Goal: Complete application form: Complete application form

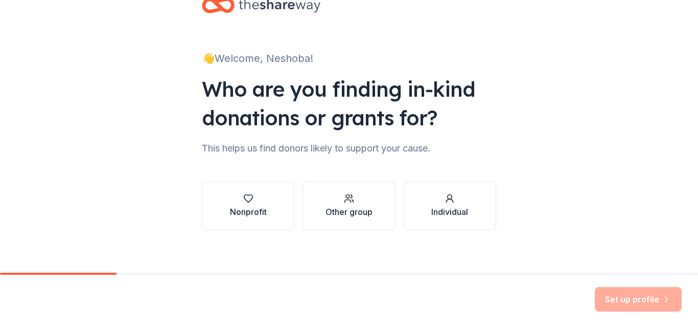
scroll to position [38, 0]
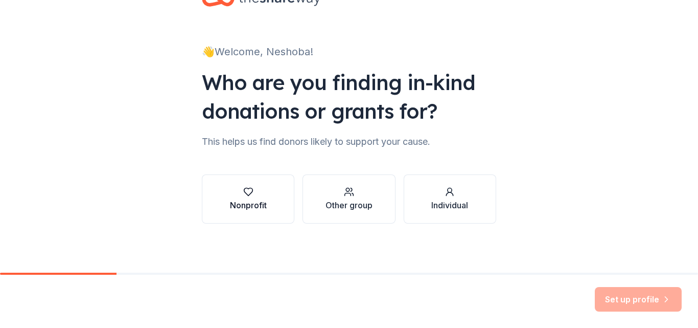
click at [244, 194] on icon "button" at bounding box center [248, 192] width 10 height 10
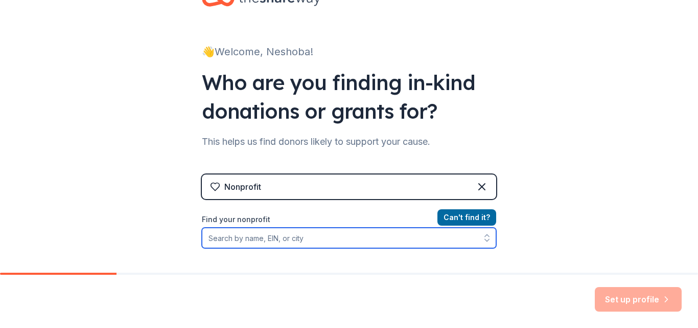
click at [257, 235] on input "Find your nonprofit" at bounding box center [349, 237] width 294 height 20
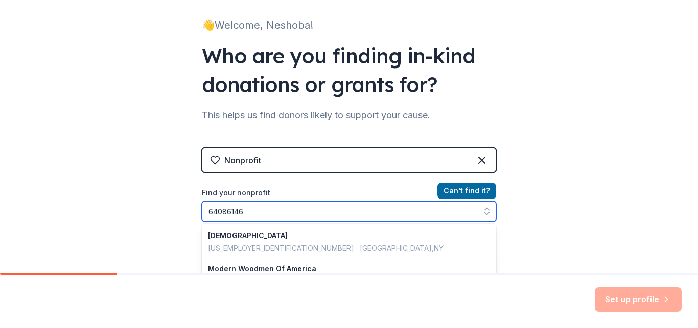
type input "640861462"
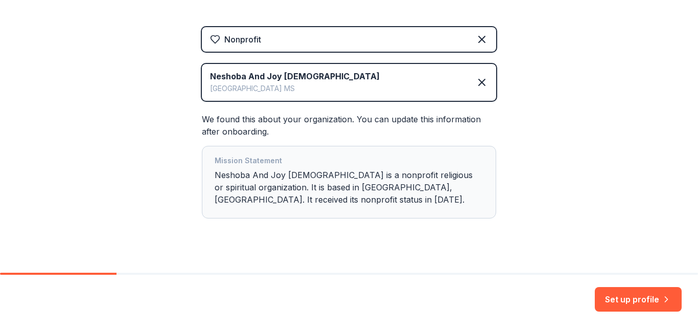
scroll to position [200, 0]
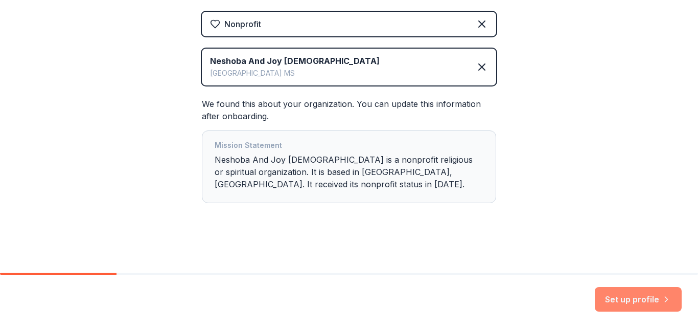
click at [635, 297] on button "Set up profile" at bounding box center [638, 299] width 87 height 25
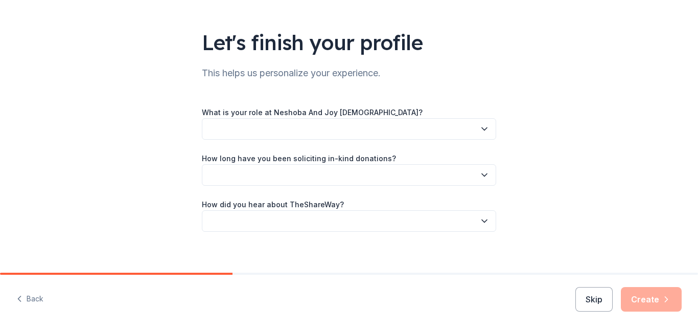
scroll to position [61, 0]
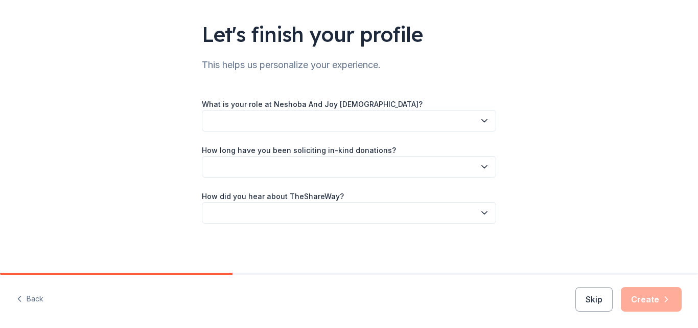
click at [481, 209] on icon "button" at bounding box center [484, 213] width 10 height 10
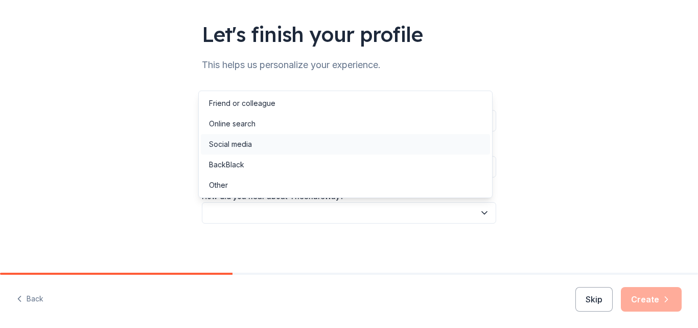
click at [245, 144] on div "Social media" at bounding box center [230, 144] width 43 height 12
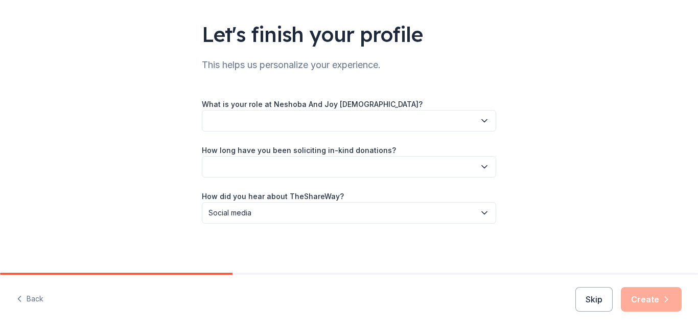
click at [479, 165] on icon "button" at bounding box center [484, 167] width 10 height 10
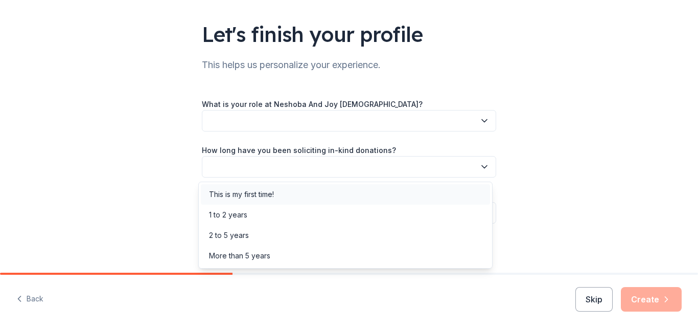
click at [265, 190] on div "This is my first time!" at bounding box center [241, 194] width 65 height 12
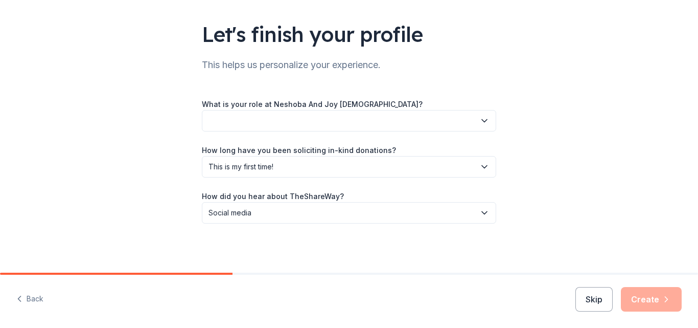
click at [480, 121] on icon "button" at bounding box center [484, 121] width 10 height 10
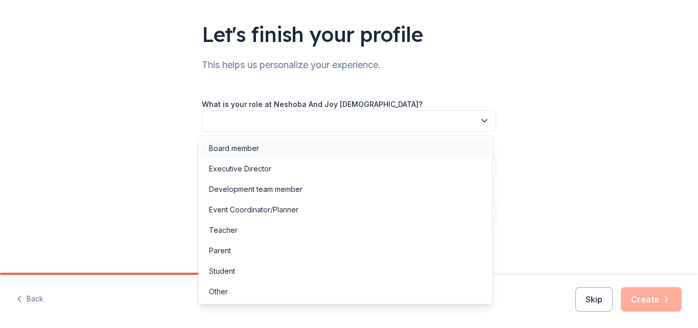
click at [250, 148] on div "Board member" at bounding box center [234, 148] width 50 height 12
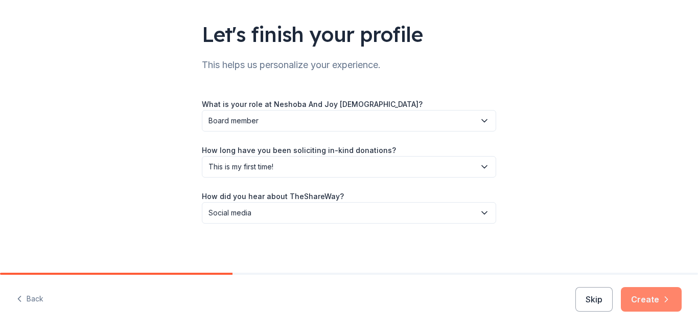
click at [653, 300] on button "Create" at bounding box center [651, 299] width 61 height 25
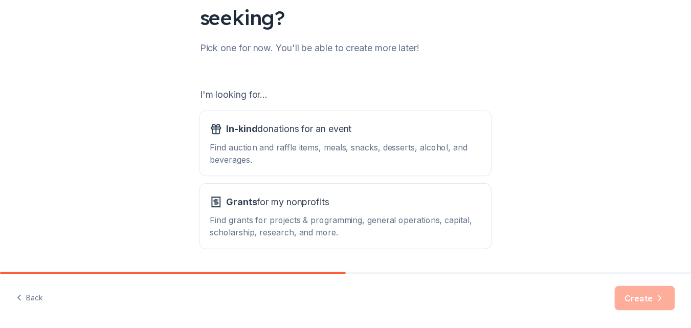
scroll to position [117, 0]
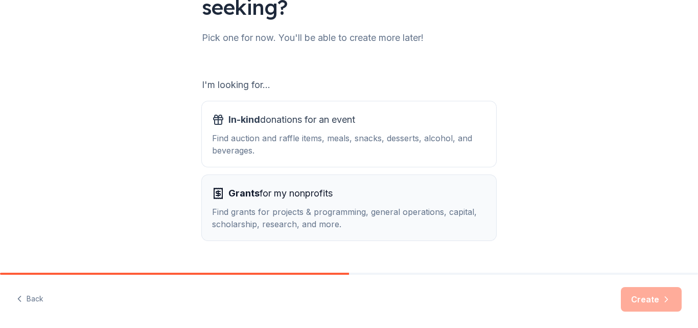
click at [261, 196] on span "Grants for my nonprofits" at bounding box center [280, 193] width 104 height 16
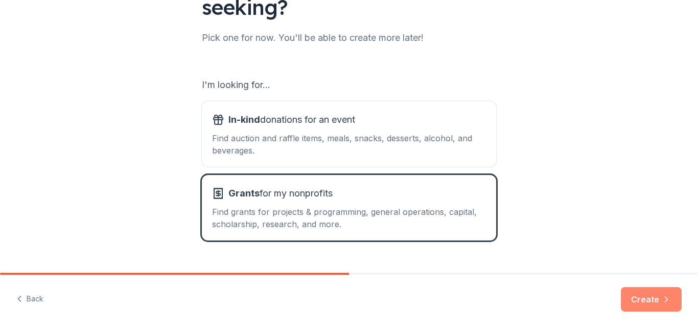
click at [645, 292] on button "Create" at bounding box center [651, 299] width 61 height 25
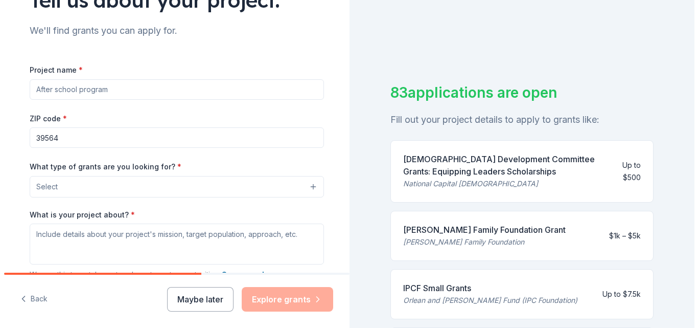
scroll to position [93, 0]
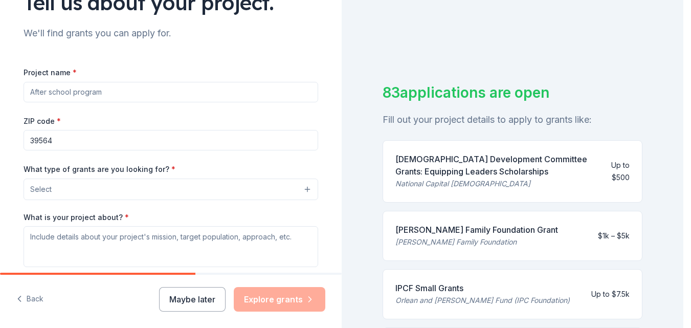
click at [241, 187] on button "Select" at bounding box center [171, 188] width 294 height 21
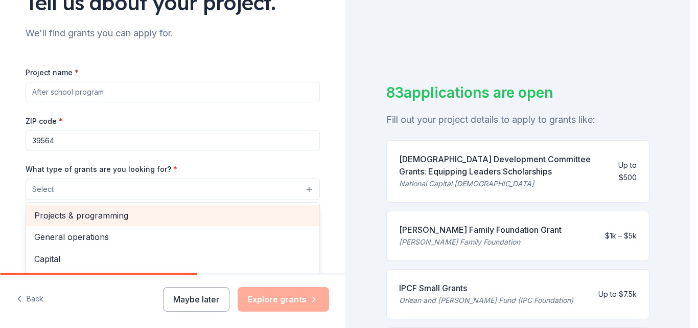
click at [129, 215] on span "Projects & programming" at bounding box center [172, 215] width 277 height 13
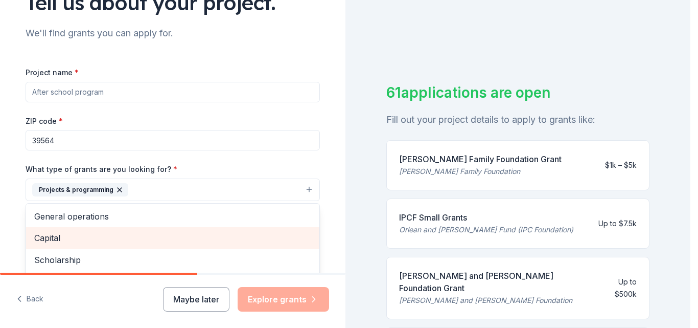
click at [105, 237] on span "Capital" at bounding box center [172, 237] width 277 height 13
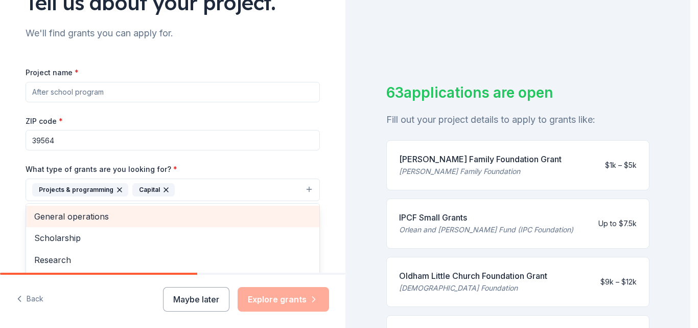
click at [113, 216] on span "General operations" at bounding box center [172, 216] width 277 height 13
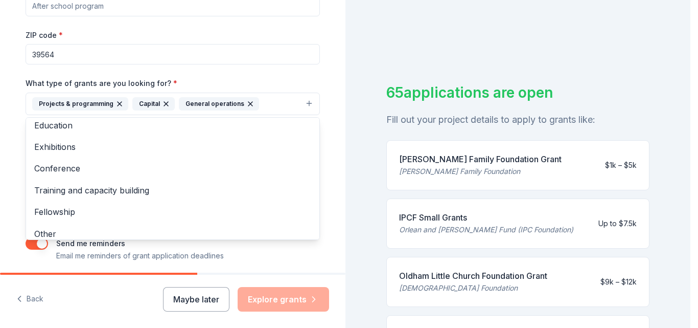
scroll to position [56, 0]
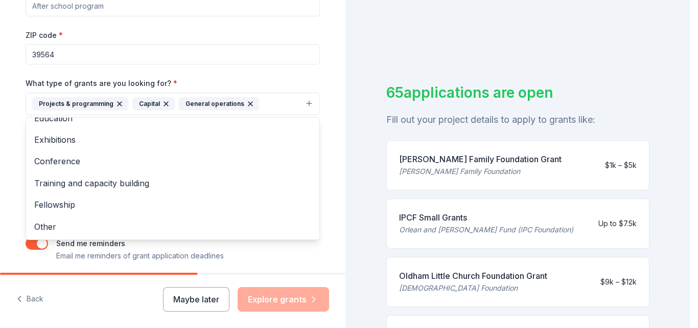
click at [246, 101] on icon "button" at bounding box center [250, 104] width 8 height 8
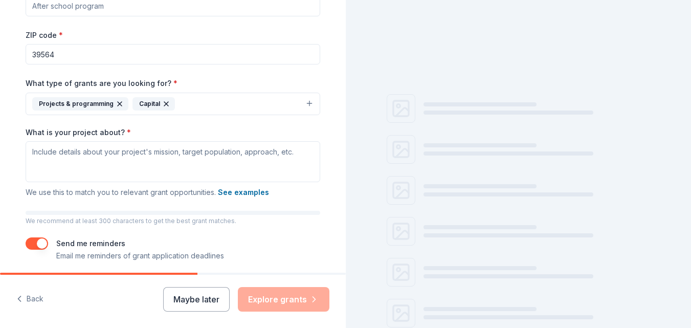
click at [162, 103] on icon "button" at bounding box center [166, 104] width 8 height 8
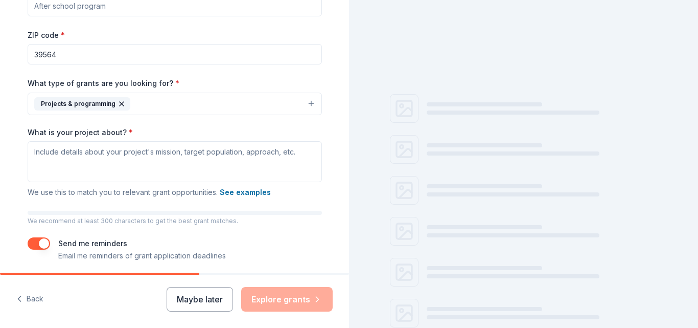
click at [118, 102] on icon "button" at bounding box center [122, 104] width 8 height 8
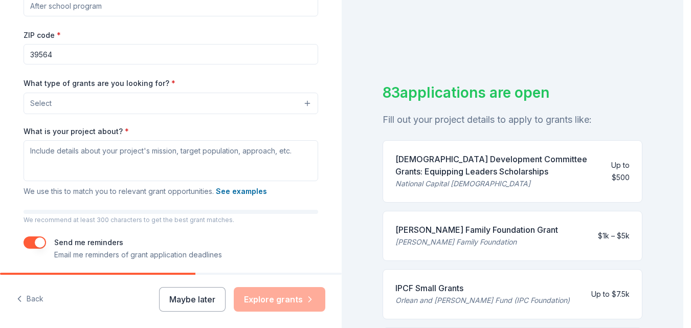
click at [250, 100] on button "Select" at bounding box center [171, 103] width 294 height 21
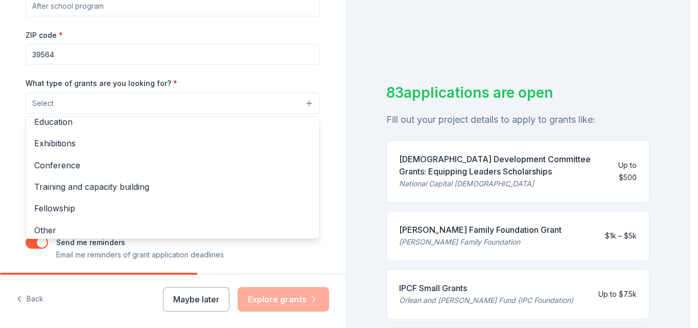
scroll to position [121, 0]
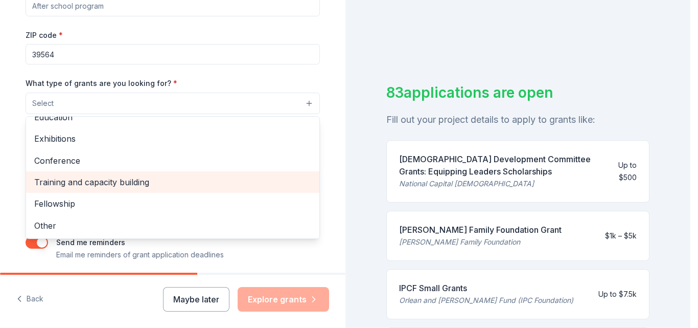
click at [109, 180] on span "Training and capacity building" at bounding box center [172, 181] width 277 height 13
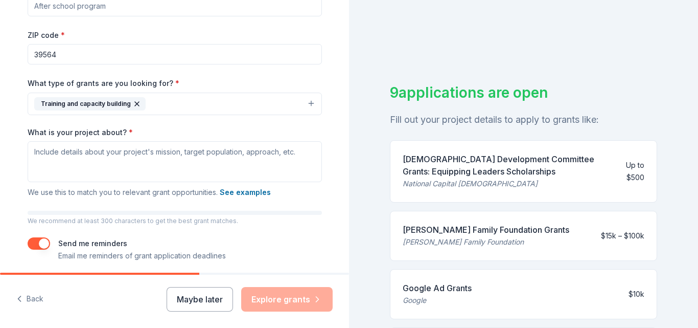
click at [133, 100] on icon "button" at bounding box center [137, 104] width 8 height 8
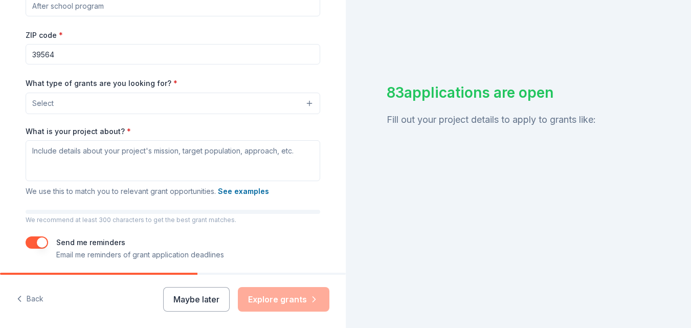
click at [130, 99] on button "Select" at bounding box center [173, 103] width 294 height 21
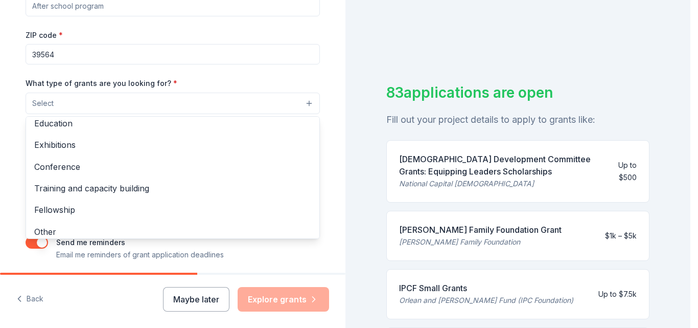
scroll to position [121, 0]
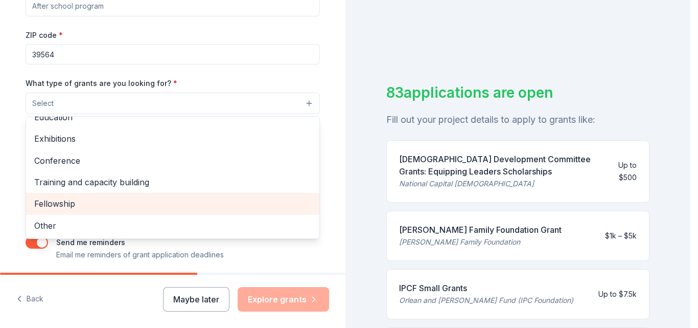
click at [51, 201] on span "Fellowship" at bounding box center [172, 203] width 277 height 13
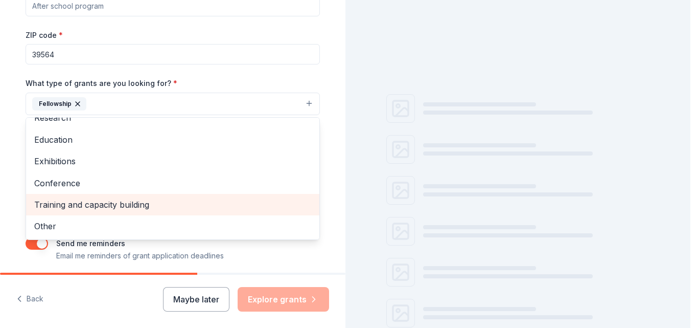
scroll to position [99, 0]
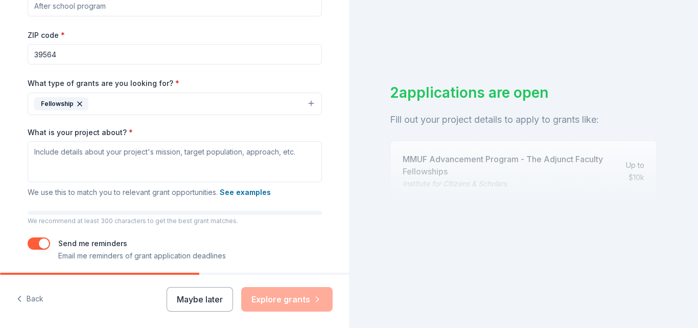
click at [76, 101] on icon "button" at bounding box center [80, 104] width 8 height 8
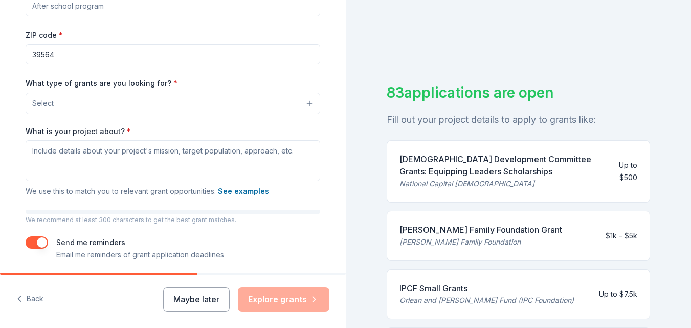
click at [122, 103] on button "Select" at bounding box center [173, 103] width 294 height 21
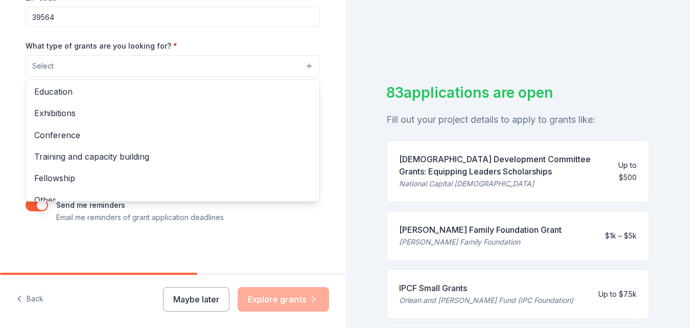
scroll to position [121, 0]
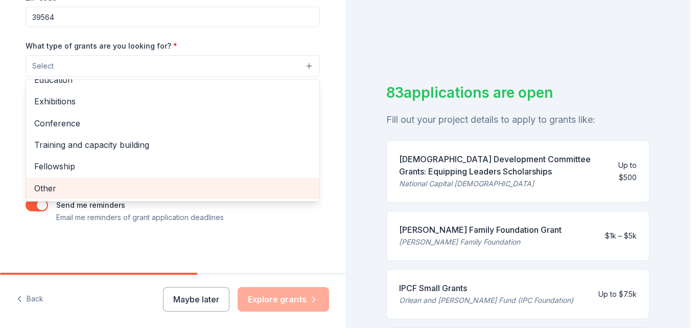
click at [42, 185] on span "Other" at bounding box center [172, 187] width 277 height 13
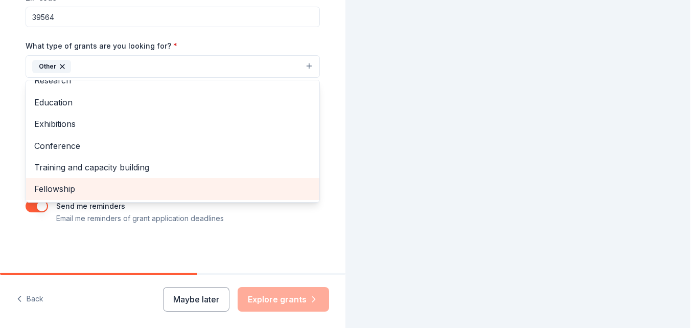
scroll to position [99, 0]
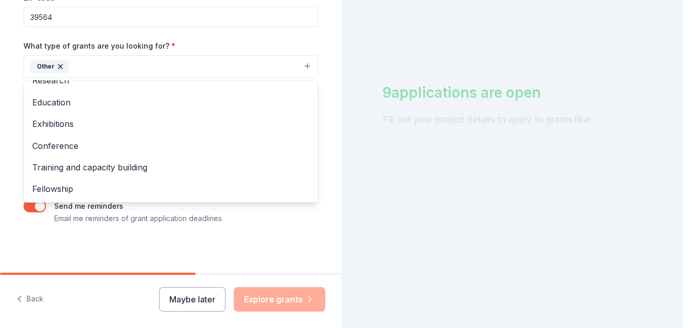
click at [58, 67] on icon "button" at bounding box center [60, 66] width 8 height 8
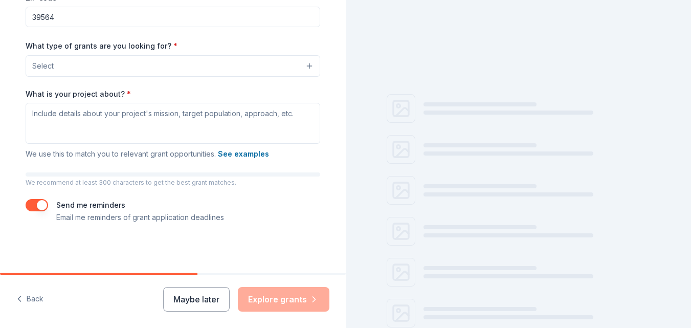
click at [211, 67] on button "Select" at bounding box center [173, 65] width 294 height 21
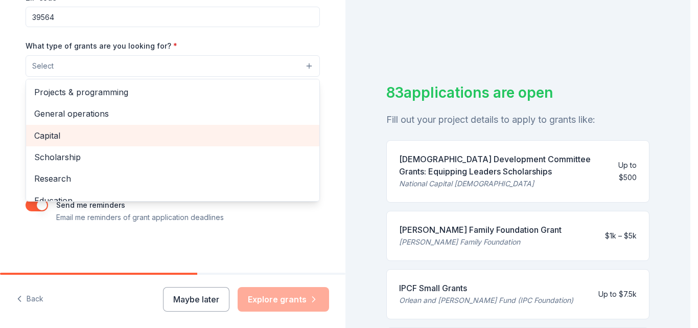
click at [49, 134] on span "Capital" at bounding box center [172, 135] width 277 height 13
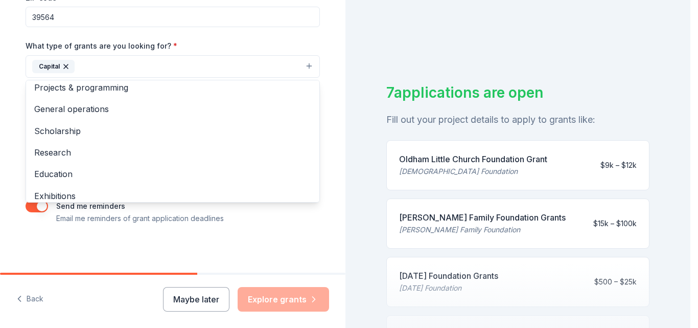
scroll to position [0, 0]
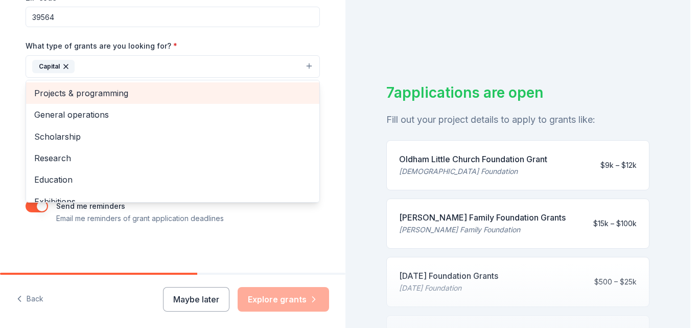
click at [105, 88] on span "Projects & programming" at bounding box center [172, 92] width 277 height 13
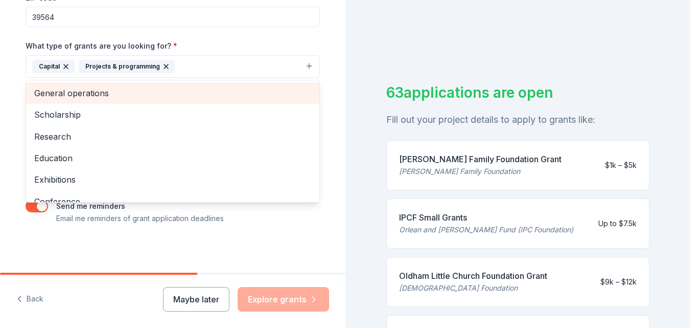
click at [103, 95] on span "General operations" at bounding box center [172, 92] width 277 height 13
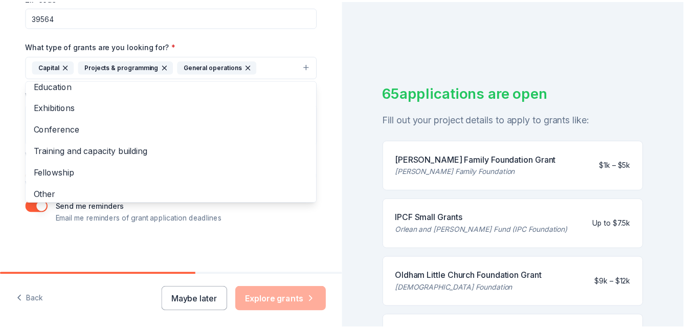
scroll to position [56, 0]
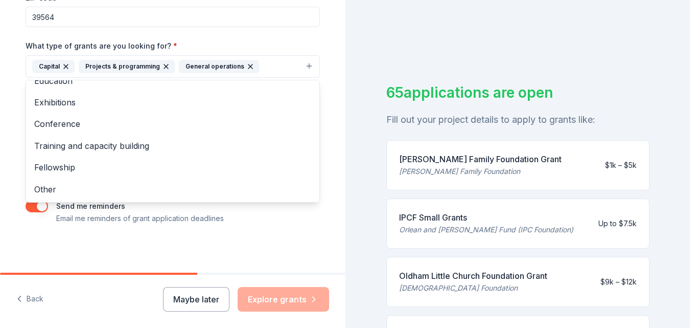
click at [328, 65] on div "Tell us about your project. We'll find grants you can apply for. Project name *…" at bounding box center [172, 29] width 327 height 490
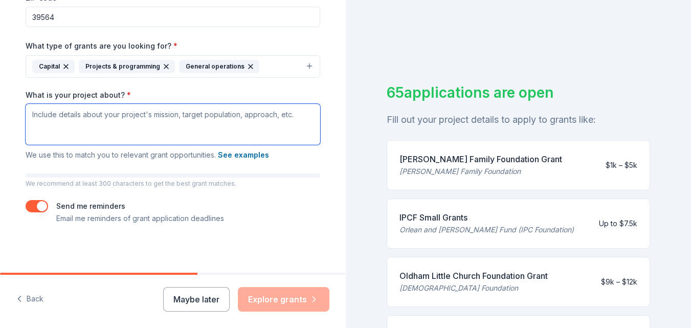
click at [96, 115] on textarea "What is your project about? *" at bounding box center [173, 124] width 294 height 41
click at [134, 113] on textarea "building repairs to the roof and windows" at bounding box center [173, 124] width 294 height 41
click at [201, 114] on textarea "building repairs to the roof and the replacement of cracked windows" at bounding box center [173, 124] width 294 height 41
click at [289, 114] on textarea "building repairs to the roof and the replacement of twelve cracked windows" at bounding box center [173, 124] width 294 height 41
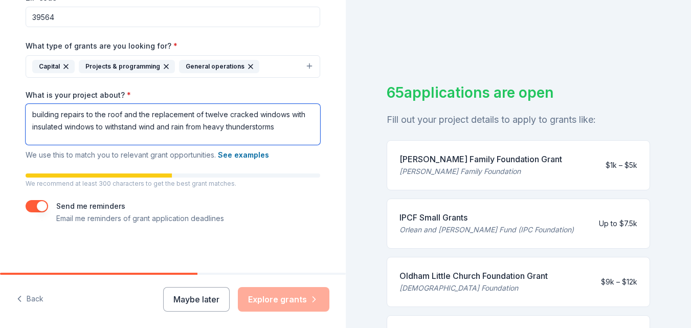
drag, startPoint x: 82, startPoint y: 114, endPoint x: 131, endPoint y: 114, distance: 49.1
click at [131, 114] on textarea "building repairs to the roof and the replacement of twelve cracked windows with…" at bounding box center [173, 124] width 294 height 41
click at [243, 126] on textarea "building repairs - the replacement of twelve cracked windows with insulated win…" at bounding box center [173, 124] width 294 height 41
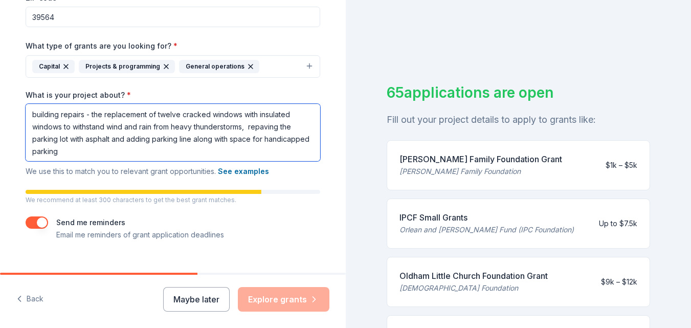
click at [188, 138] on textarea "building repairs - the replacement of twelve cracked windows with insulated win…" at bounding box center [173, 132] width 294 height 57
drag, startPoint x: 196, startPoint y: 139, endPoint x: 230, endPoint y: 139, distance: 33.7
click at [230, 139] on textarea "building repairs - the replacement of twelve cracked windows with insulated win…" at bounding box center [173, 132] width 294 height 57
click at [109, 152] on textarea "building repairs - the replacement of twelve cracked windows with insulated win…" at bounding box center [173, 132] width 294 height 57
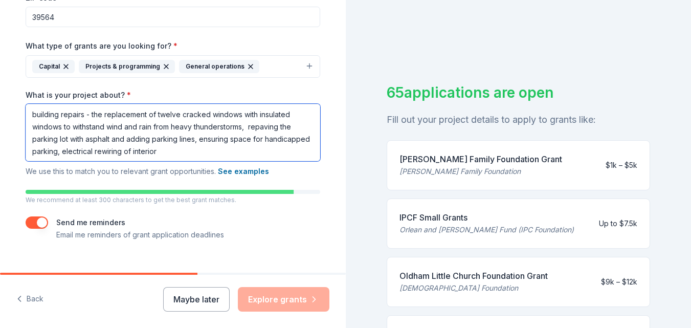
click at [175, 148] on textarea "building repairs - the replacement of twelve cracked windows with insulated win…" at bounding box center [173, 132] width 294 height 57
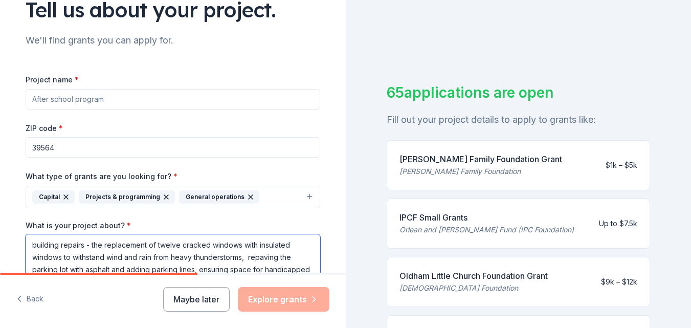
scroll to position [81, 0]
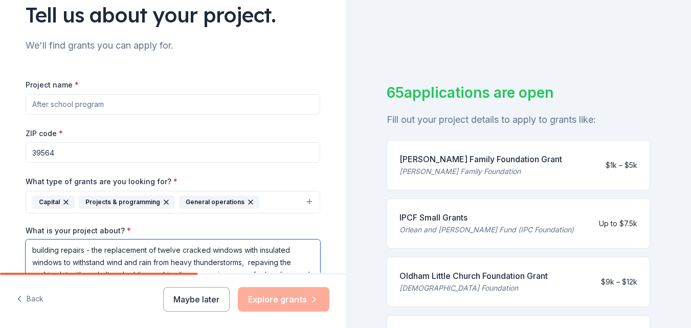
type textarea "building repairs - the replacement of twelve cracked windows with insulated win…"
click at [33, 102] on input "Project name *" at bounding box center [173, 104] width 294 height 20
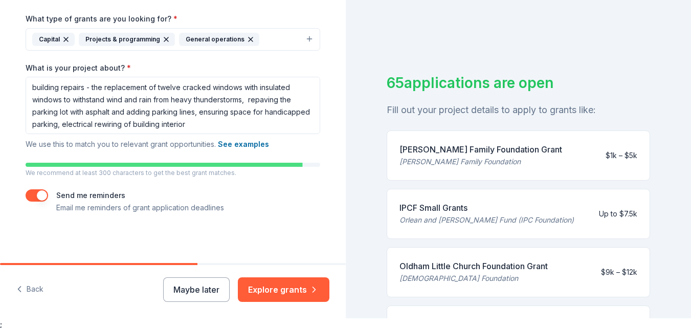
scroll to position [12, 0]
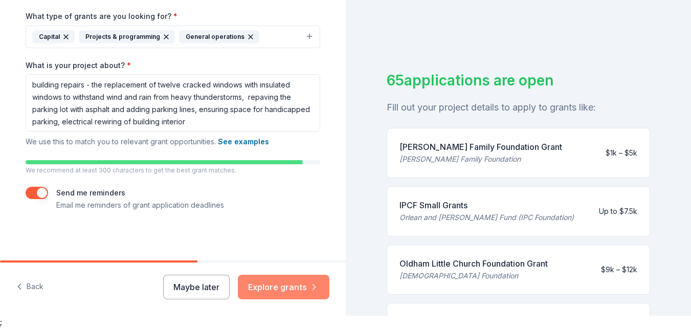
type input "Building Repair and Improvements"
click at [288, 284] on button "Explore grants" at bounding box center [283, 286] width 91 height 25
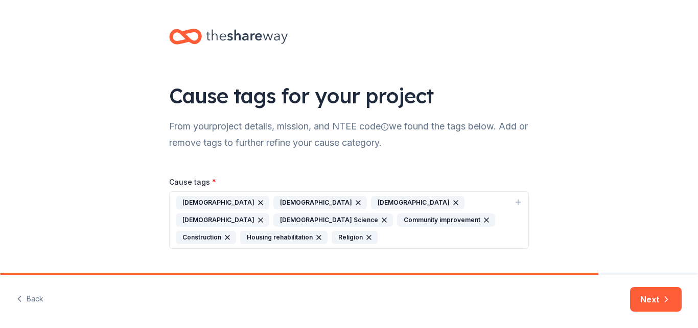
click at [452, 198] on icon "button" at bounding box center [456, 202] width 8 height 8
click at [291, 216] on icon "button" at bounding box center [287, 220] width 8 height 8
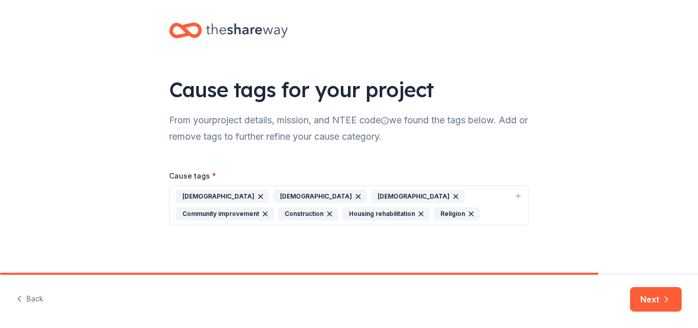
scroll to position [8, 0]
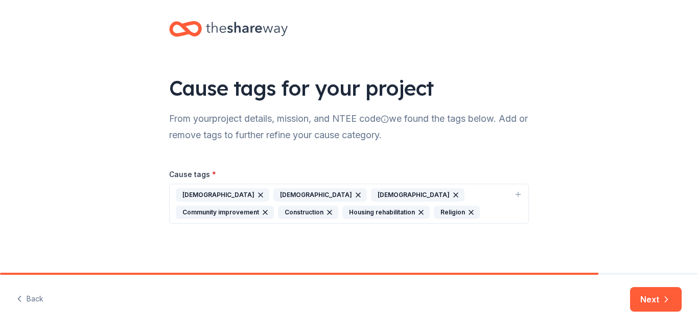
click at [354, 194] on icon "button" at bounding box center [358, 195] width 8 height 8
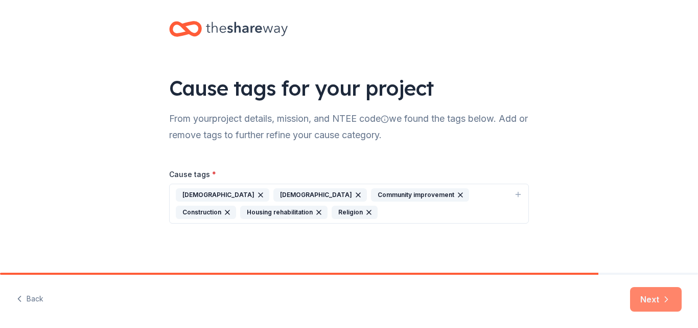
click at [653, 295] on button "Next" at bounding box center [656, 299] width 52 height 25
